Goal: Transaction & Acquisition: Book appointment/travel/reservation

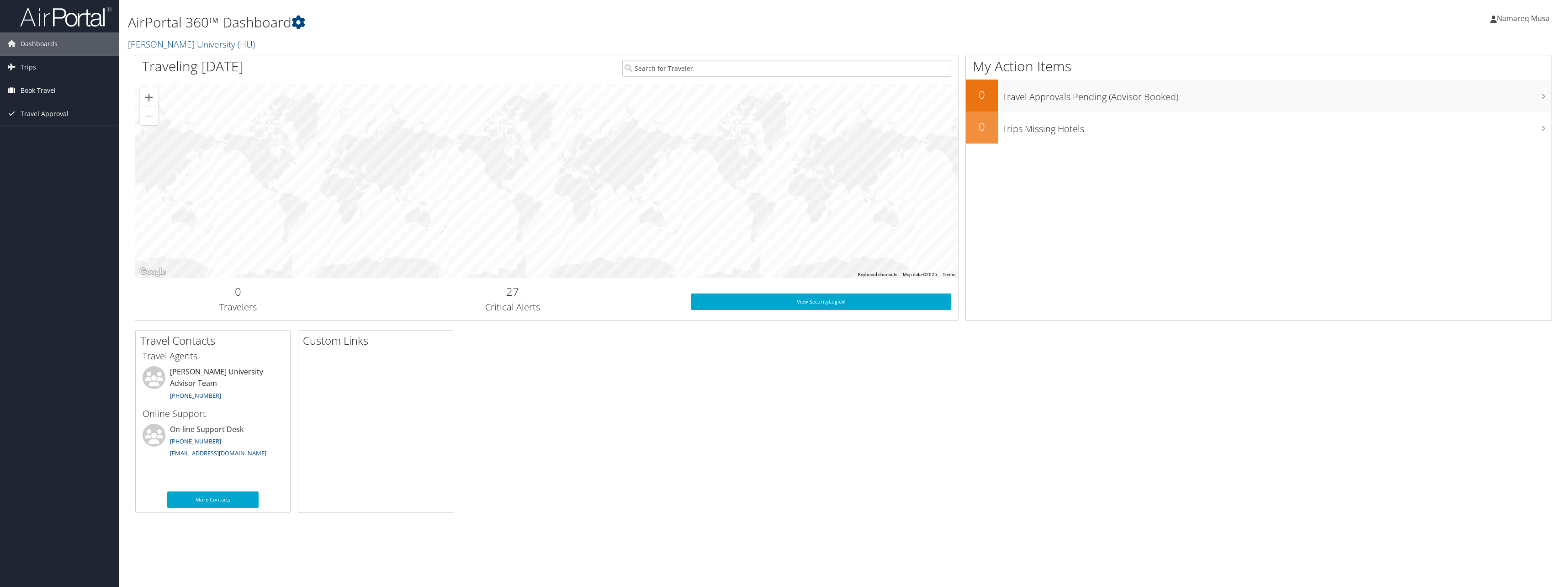
click at [52, 86] on span "Book Travel" at bounding box center [38, 91] width 35 height 23
click at [51, 155] on span "Travel Approval" at bounding box center [44, 155] width 48 height 23
click at [47, 71] on link "Trips" at bounding box center [59, 68] width 119 height 23
click at [51, 150] on link "Agent Booking Request" at bounding box center [59, 150] width 119 height 14
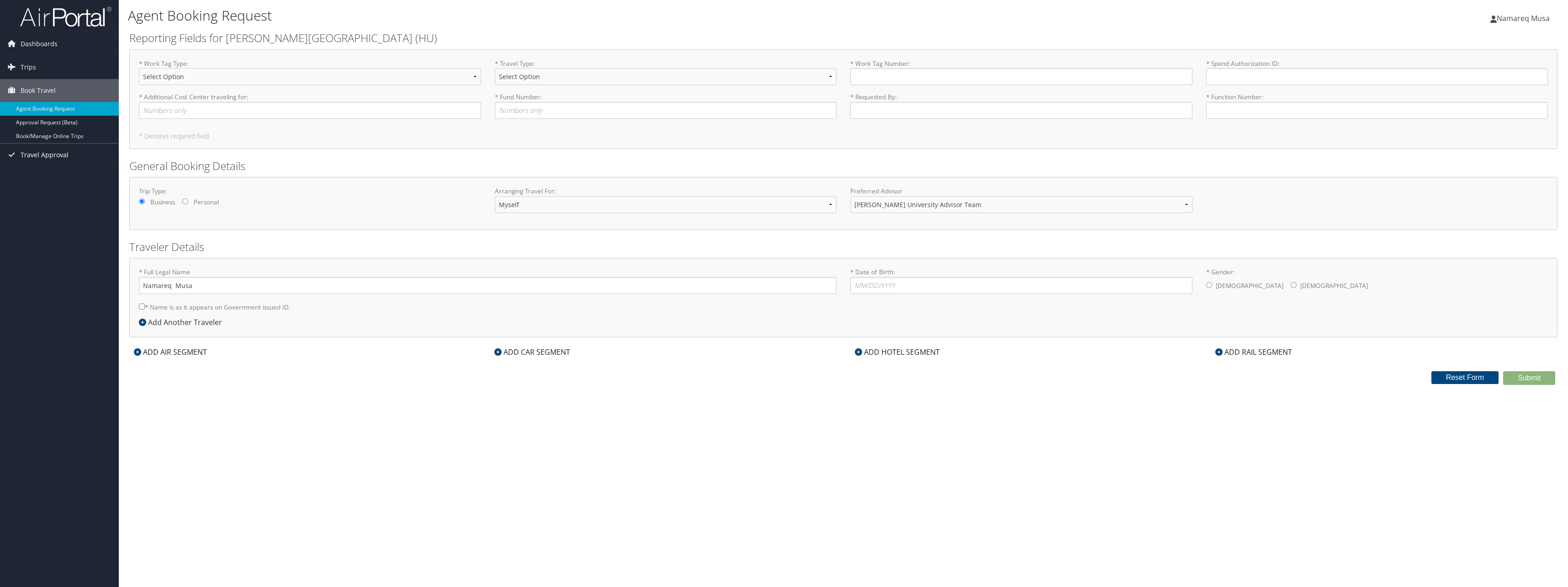
click at [41, 150] on span "Travel Approval" at bounding box center [44, 155] width 48 height 23
click at [33, 45] on span "Dashboards" at bounding box center [39, 44] width 37 height 23
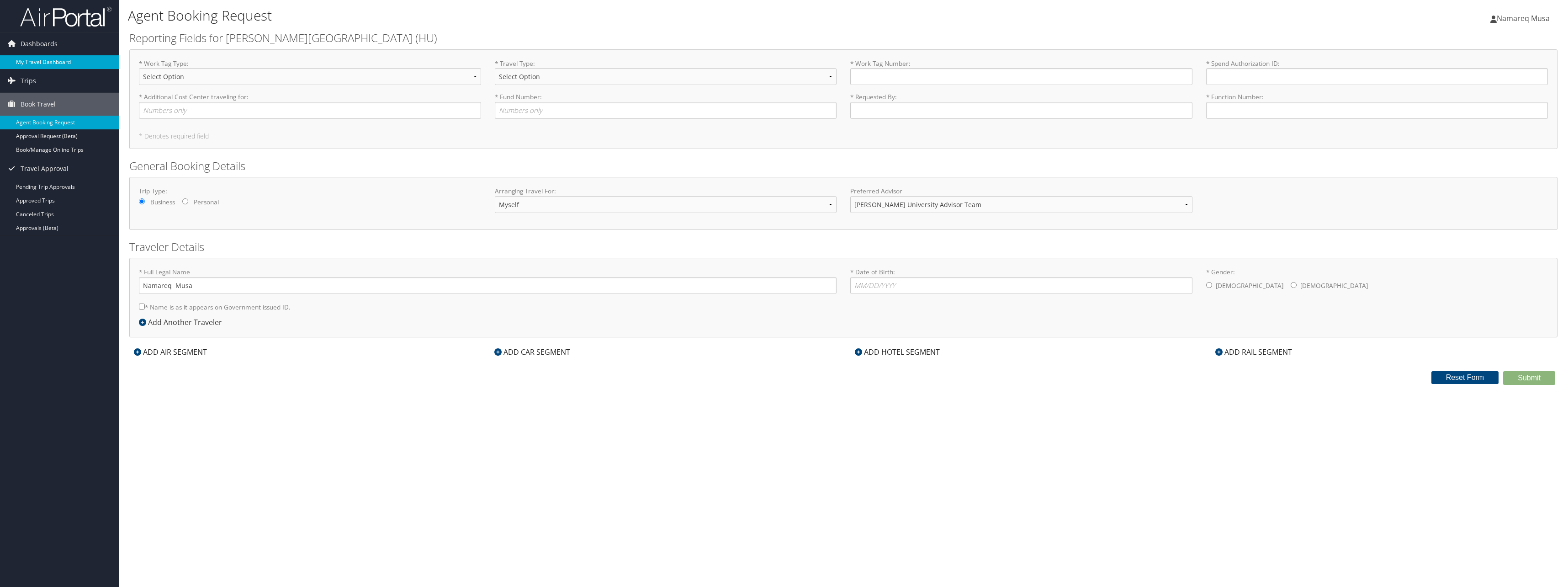
click at [35, 56] on link "My Travel Dashboard" at bounding box center [59, 62] width 119 height 14
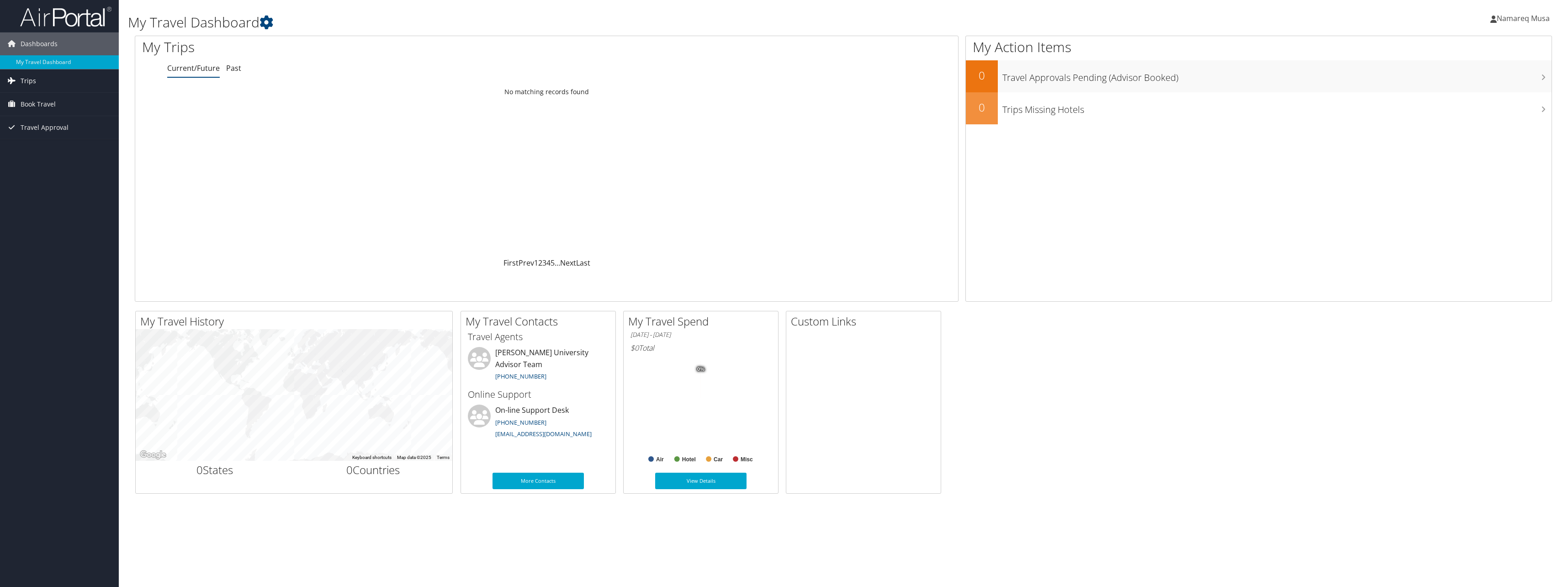
click at [15, 80] on icon at bounding box center [12, 80] width 14 height 14
click at [36, 147] on span "Book Travel" at bounding box center [38, 146] width 35 height 23
click at [38, 162] on link "Agent Booking Request" at bounding box center [59, 163] width 119 height 14
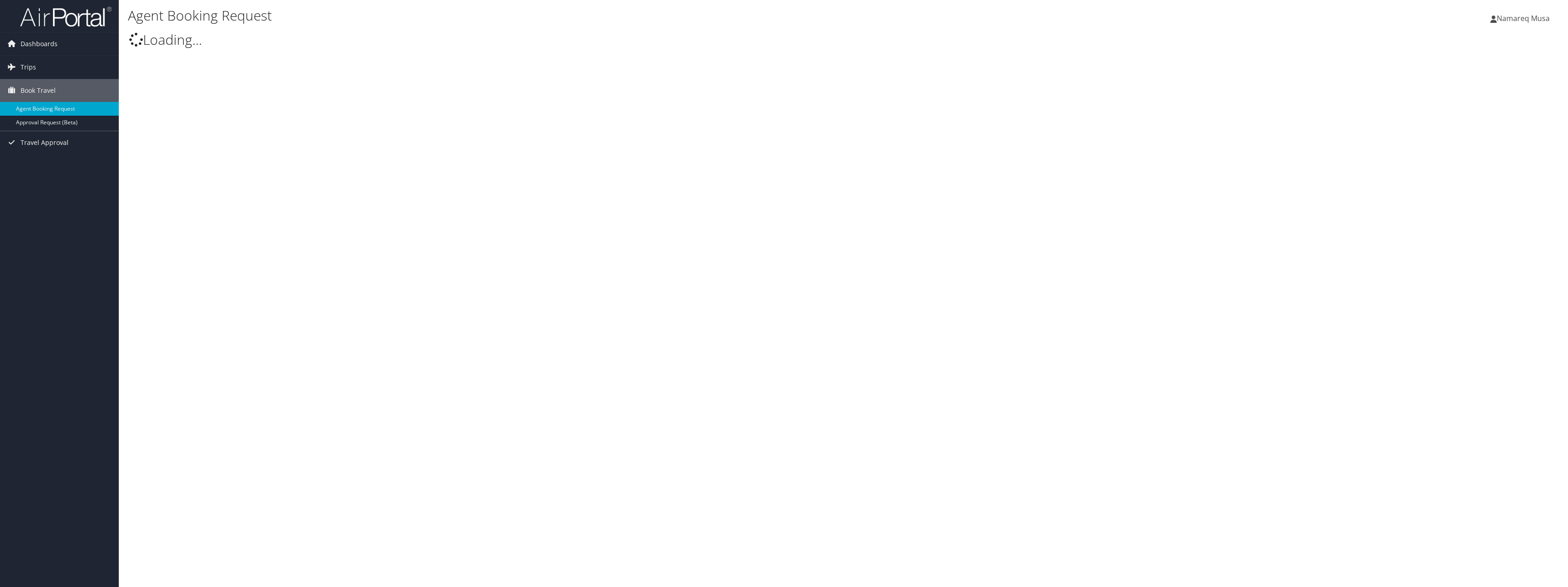
type input "Namareq Musa"
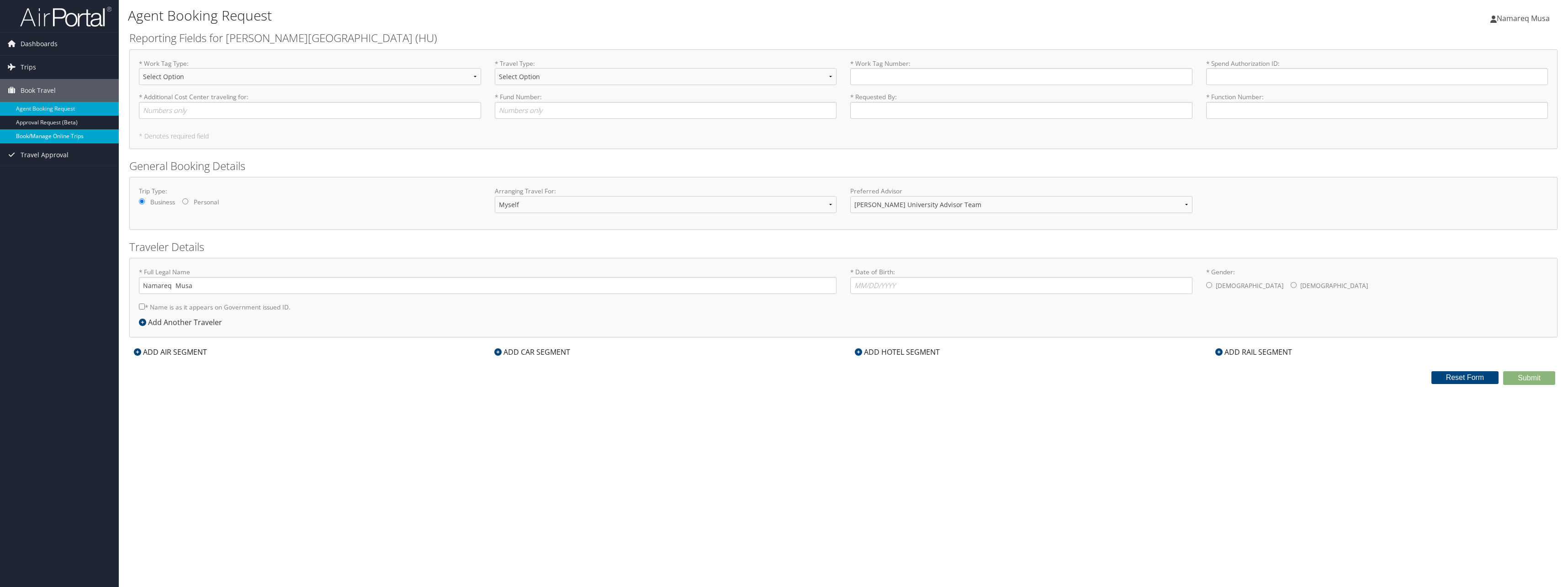
click at [41, 135] on link "Book/Manage Online Trips" at bounding box center [59, 136] width 119 height 14
click at [49, 133] on link "Book/Manage Online Trips" at bounding box center [59, 136] width 119 height 14
